Goal: Task Accomplishment & Management: Manage account settings

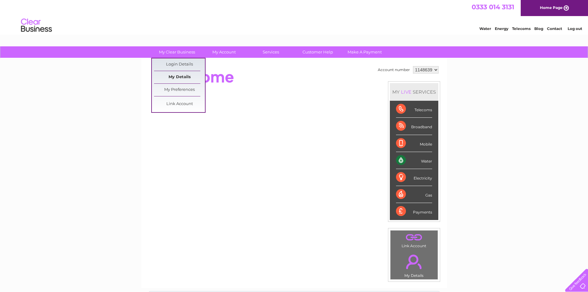
click at [184, 77] on link "My Details" at bounding box center [179, 77] width 51 height 12
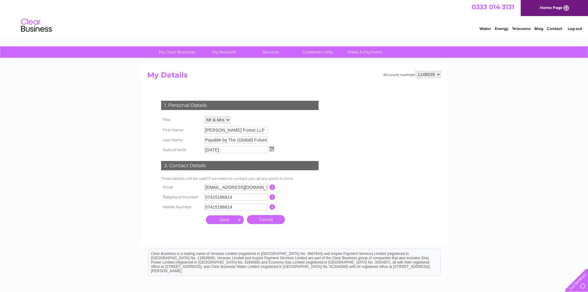
click at [228, 119] on select "Mr Mrs Ms Miss Dr Rev Prof Other Mr & Mrs" at bounding box center [217, 119] width 26 height 7
click at [204, 116] on select "Mr Mrs Ms Miss Dr Rev Prof Other Mr & Mrs" at bounding box center [217, 120] width 27 height 8
click at [247, 129] on input "[PERSON_NAME] Forest LLP" at bounding box center [236, 130] width 64 height 7
click at [246, 129] on input "[PERSON_NAME] Forest LLP" at bounding box center [236, 130] width 64 height 7
click at [244, 130] on input "[PERSON_NAME] Forest LLP" at bounding box center [236, 130] width 64 height 7
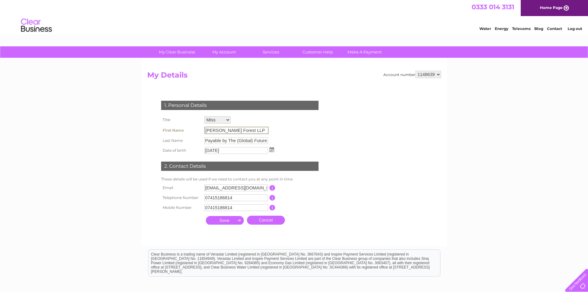
click at [217, 129] on input "[PERSON_NAME] Forest LLP" at bounding box center [236, 130] width 64 height 7
click at [207, 130] on input "[PERSON_NAME] Forest LLP" at bounding box center [236, 130] width 64 height 7
click at [245, 127] on input "[PERSON_NAME] Forest LLP" at bounding box center [236, 130] width 64 height 7
click at [246, 130] on input "[PERSON_NAME] Forest LLP" at bounding box center [236, 130] width 64 height 7
click at [205, 131] on input "[PERSON_NAME] Forest LLP" at bounding box center [236, 130] width 64 height 7
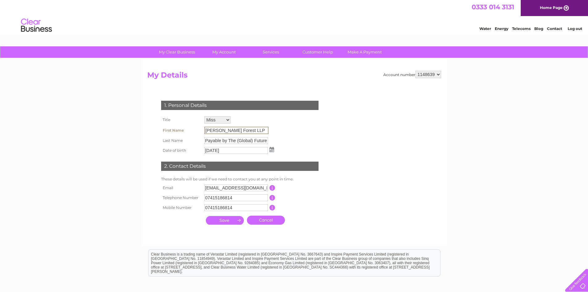
click at [248, 129] on input "[PERSON_NAME] Forest LLP" at bounding box center [236, 130] width 64 height 7
click at [227, 119] on select "Mr Mrs Ms Miss Dr Rev Prof Other Mr & Mrs" at bounding box center [217, 119] width 26 height 7
click at [204, 116] on select "Mr Mrs Ms Miss Dr Rev Prof Other Mr & Mrs" at bounding box center [217, 120] width 27 height 8
click at [229, 119] on select "Mr Mrs Ms Miss Dr Rev Prof Other Mr & Mrs" at bounding box center [217, 120] width 27 height 8
select select "Mr & Mrs"
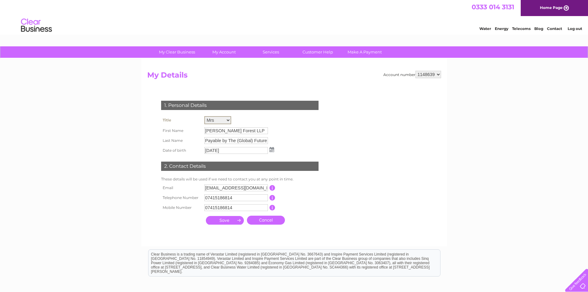
click at [204, 116] on select "Mr Mrs Ms Miss Dr Rev Prof Other Mr & Mrs" at bounding box center [217, 120] width 27 height 8
click at [272, 116] on td "Mr Mrs Ms Miss Dr Rev Prof Other Mr & Mrs" at bounding box center [239, 119] width 73 height 11
click at [257, 130] on input "[PERSON_NAME] Forest LLP" at bounding box center [236, 130] width 64 height 7
click at [252, 130] on input "[PERSON_NAME] Forest LLP" at bounding box center [236, 130] width 64 height 7
click at [251, 130] on input "[PERSON_NAME] Forest LLP" at bounding box center [236, 130] width 64 height 7
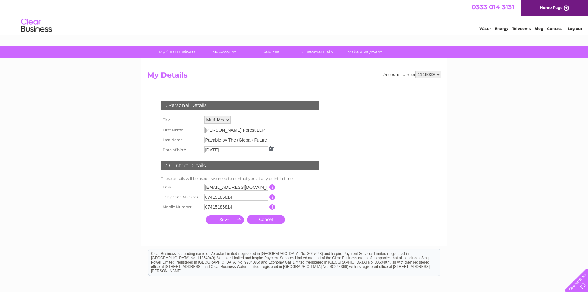
click at [306, 128] on div "1. Personal Details Title Mr Mrs Ms Miss Dr Rev Prof Other Mr & Mrs First Name …" at bounding box center [241, 160] width 188 height 132
click at [253, 74] on h2 "My Details" at bounding box center [294, 77] width 294 height 12
